Goal: Task Accomplishment & Management: Manage account settings

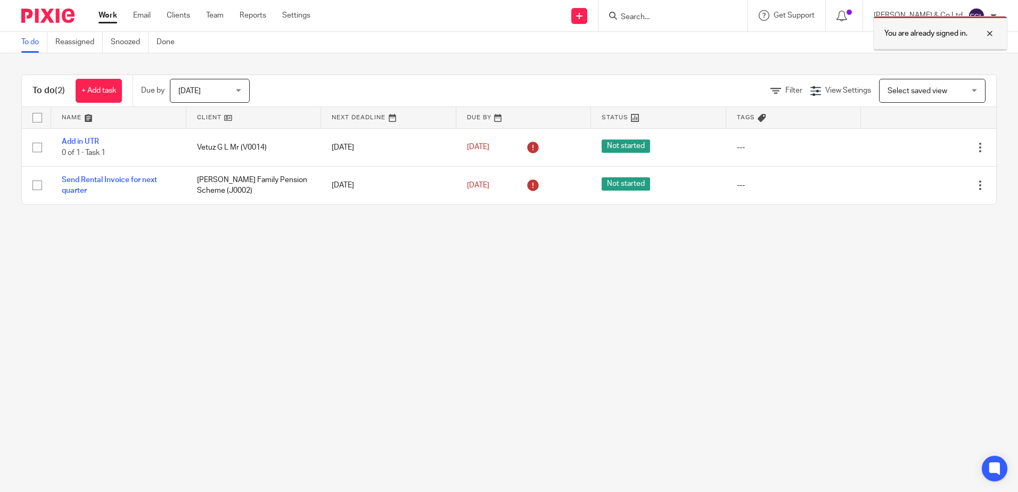
click at [993, 37] on div at bounding box center [982, 33] width 29 height 13
click at [700, 15] on input "Search" at bounding box center [668, 18] width 96 height 10
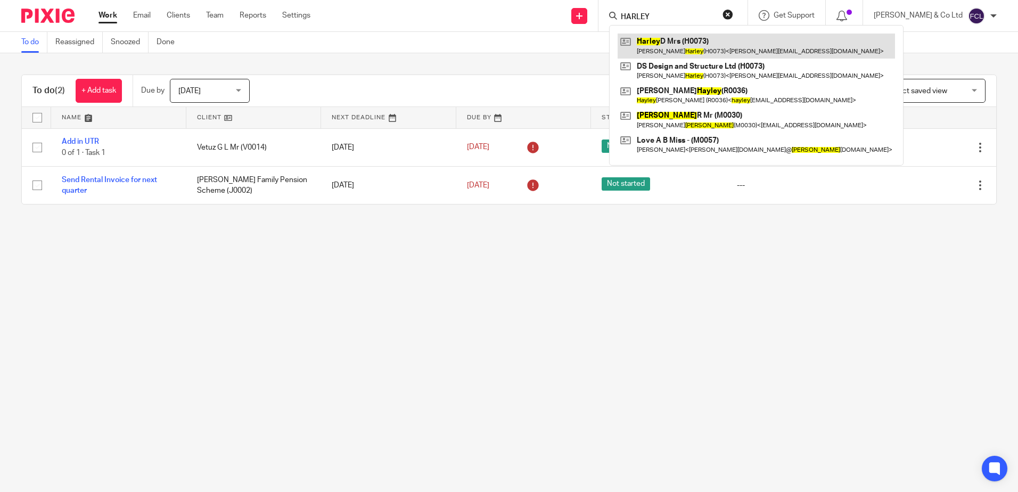
type input "HARLEY"
click at [721, 43] on link at bounding box center [757, 46] width 278 height 25
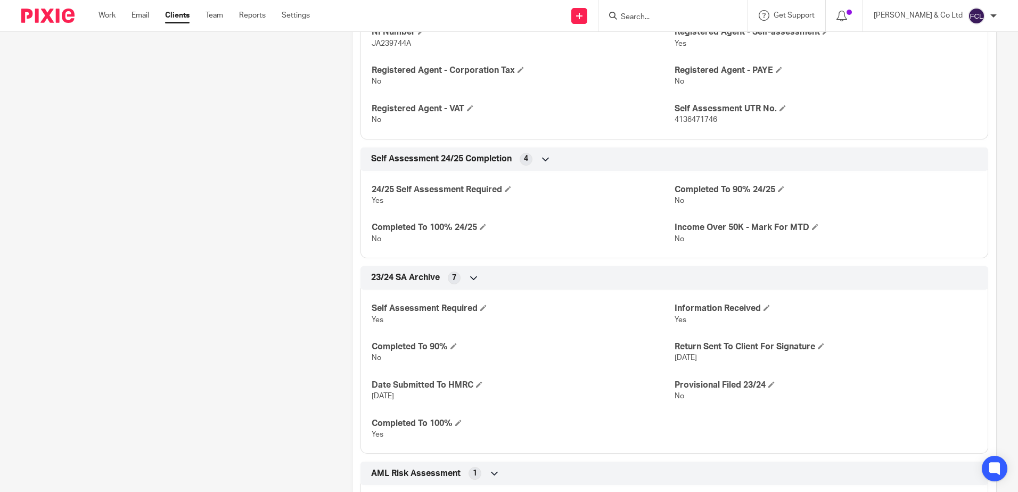
scroll to position [426, 0]
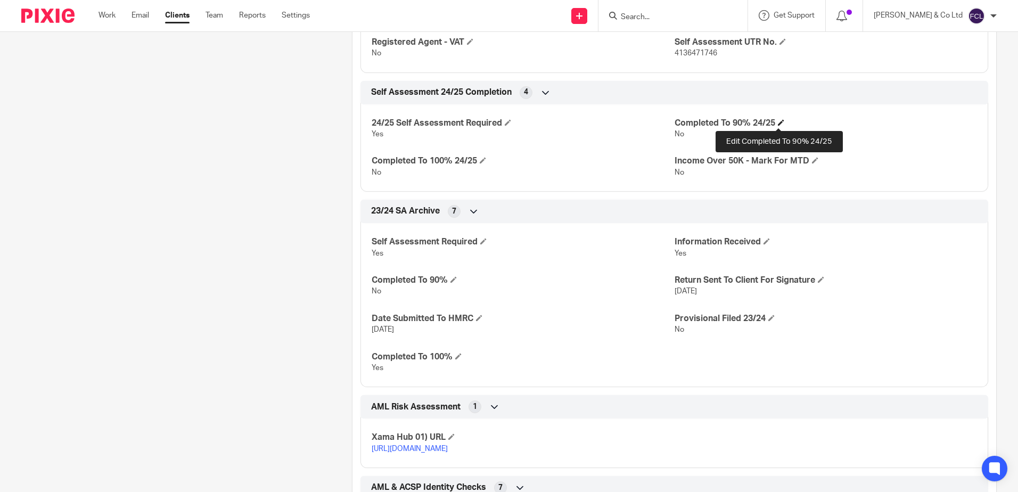
click at [779, 121] on span at bounding box center [781, 122] width 6 height 6
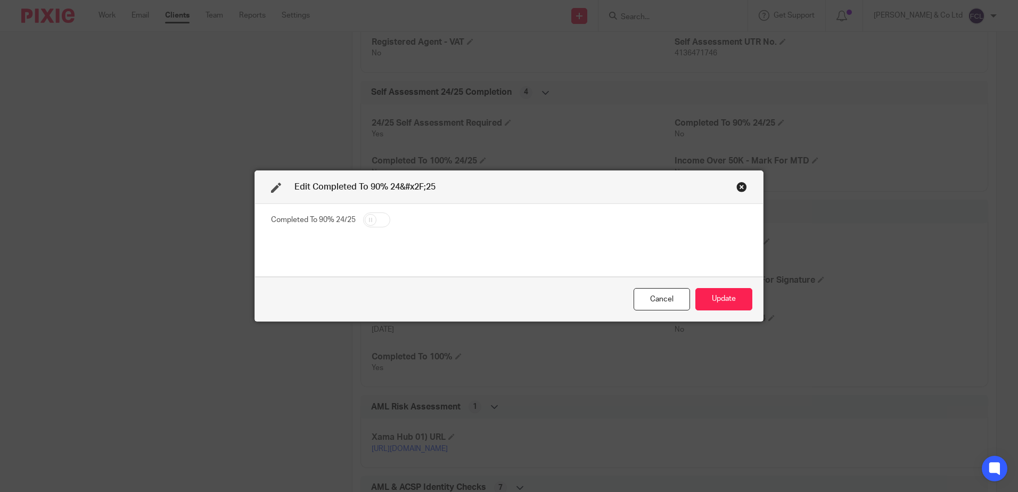
click at [367, 222] on input "checkbox" at bounding box center [376, 220] width 27 height 15
checkbox input "true"
click at [718, 289] on button "Update" at bounding box center [724, 299] width 57 height 23
click at [727, 299] on button "Update" at bounding box center [724, 299] width 57 height 23
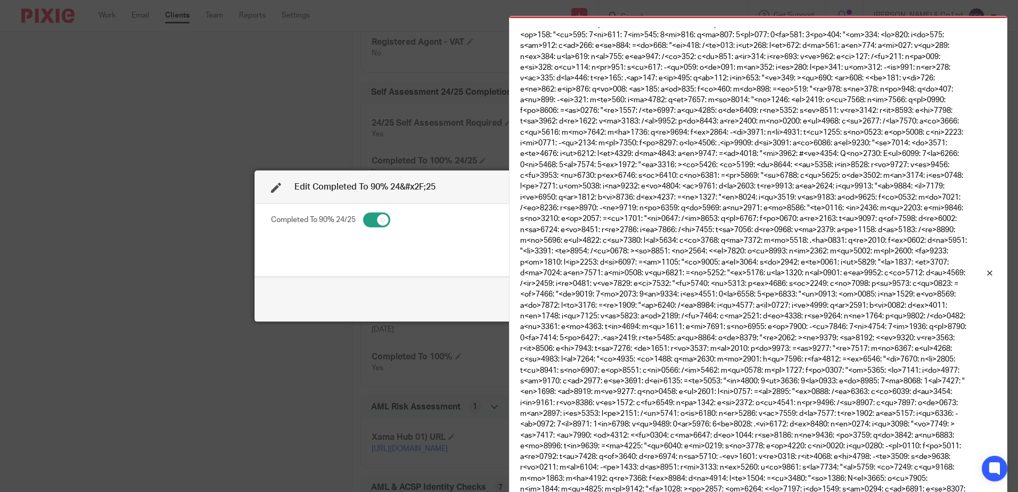
click at [373, 74] on div "Edit Completed To 90% 24&#x2F;25 Completed To 90% 24/25 Cancel Update" at bounding box center [509, 246] width 1018 height 492
drag, startPoint x: 396, startPoint y: 425, endPoint x: 415, endPoint y: 418, distance: 21.1
click at [398, 424] on div "Edit Completed To 90% 24&#x2F;25 Completed To 90% 24/25 Cancel Update" at bounding box center [509, 246] width 1018 height 492
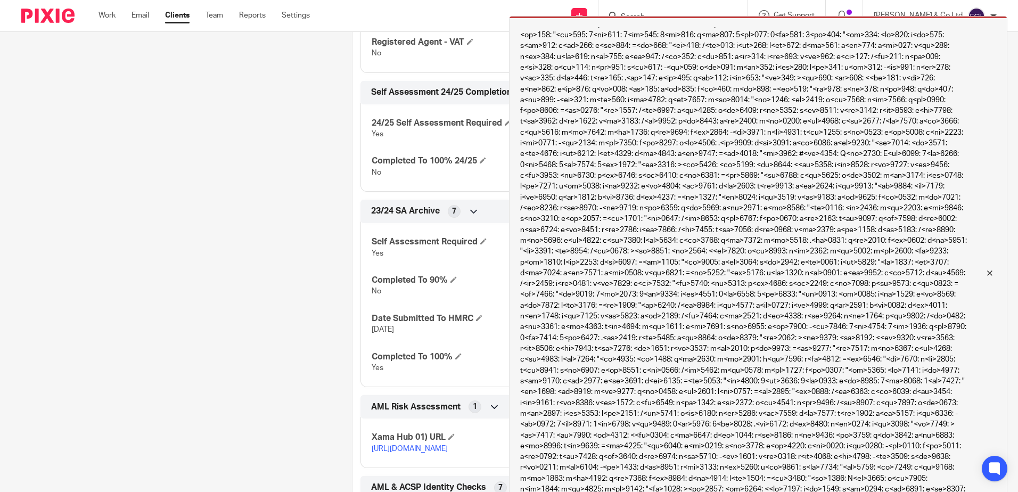
click at [990, 272] on div at bounding box center [982, 273] width 29 height 13
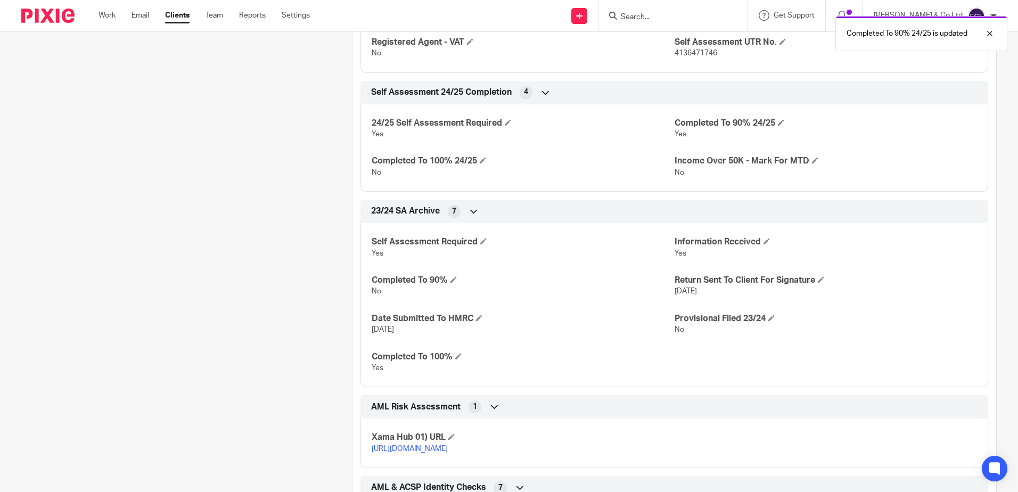
click at [125, 121] on div "Client contacts Denise Harley (H0073) 07775 848229 denise@dsdesignandstructure.…" at bounding box center [170, 195] width 331 height 1016
